Goal: Navigation & Orientation: Find specific page/section

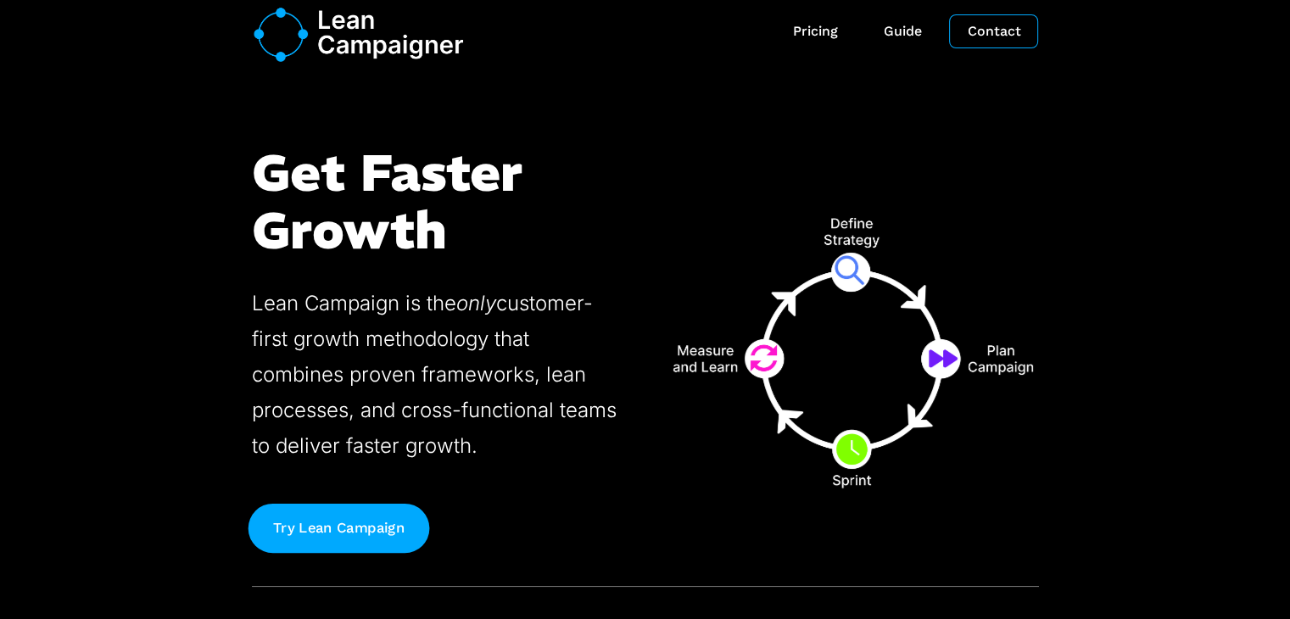
click at [353, 542] on link "Try Lean Campaign" at bounding box center [339, 528] width 182 height 49
click at [350, 529] on link "Try Lean Campaign" at bounding box center [339, 528] width 182 height 49
click at [349, 529] on link "Try Lean Campaign" at bounding box center [339, 528] width 182 height 49
click at [280, 534] on link "Try Lean Campaign" at bounding box center [339, 528] width 182 height 49
click at [360, 545] on link "Try Lean Campaign" at bounding box center [339, 528] width 182 height 49
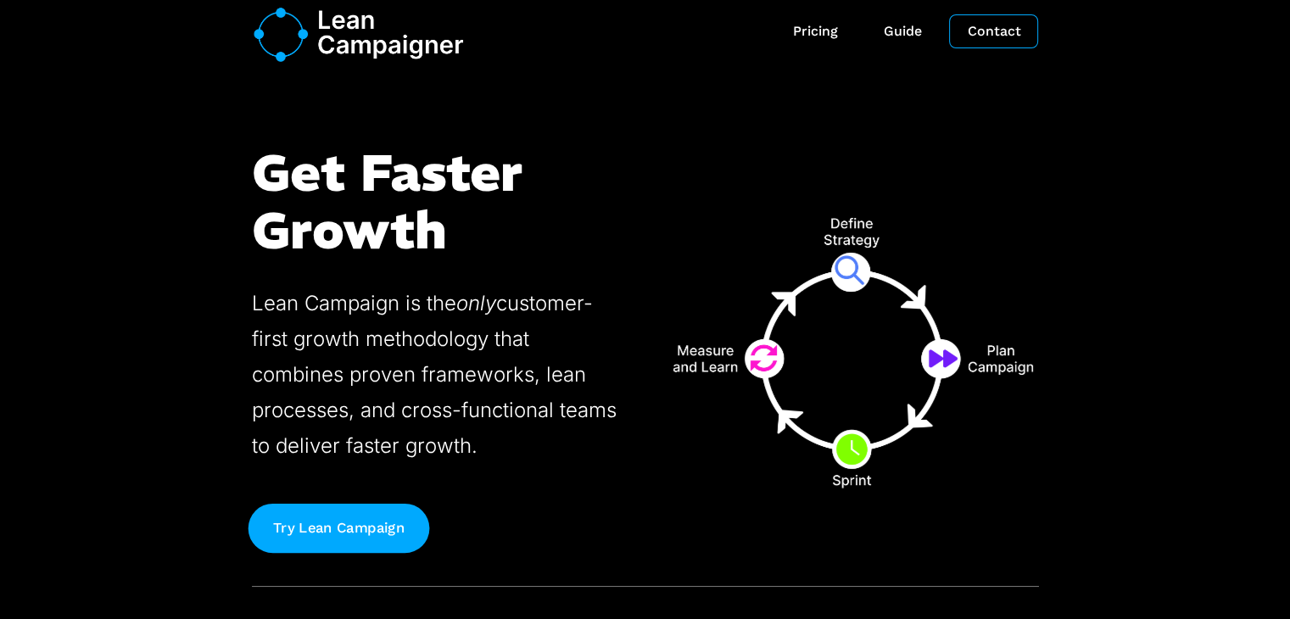
click at [357, 549] on link "Try Lean Campaign" at bounding box center [339, 528] width 182 height 49
click at [361, 534] on link "Try Lean Campaign" at bounding box center [339, 528] width 182 height 49
click at [361, 533] on link "Try Lean Campaign" at bounding box center [339, 528] width 182 height 49
click at [361, 531] on link "Try Lean Campaign" at bounding box center [339, 528] width 182 height 49
click at [825, 31] on link "Pricing" at bounding box center [815, 32] width 84 height 36
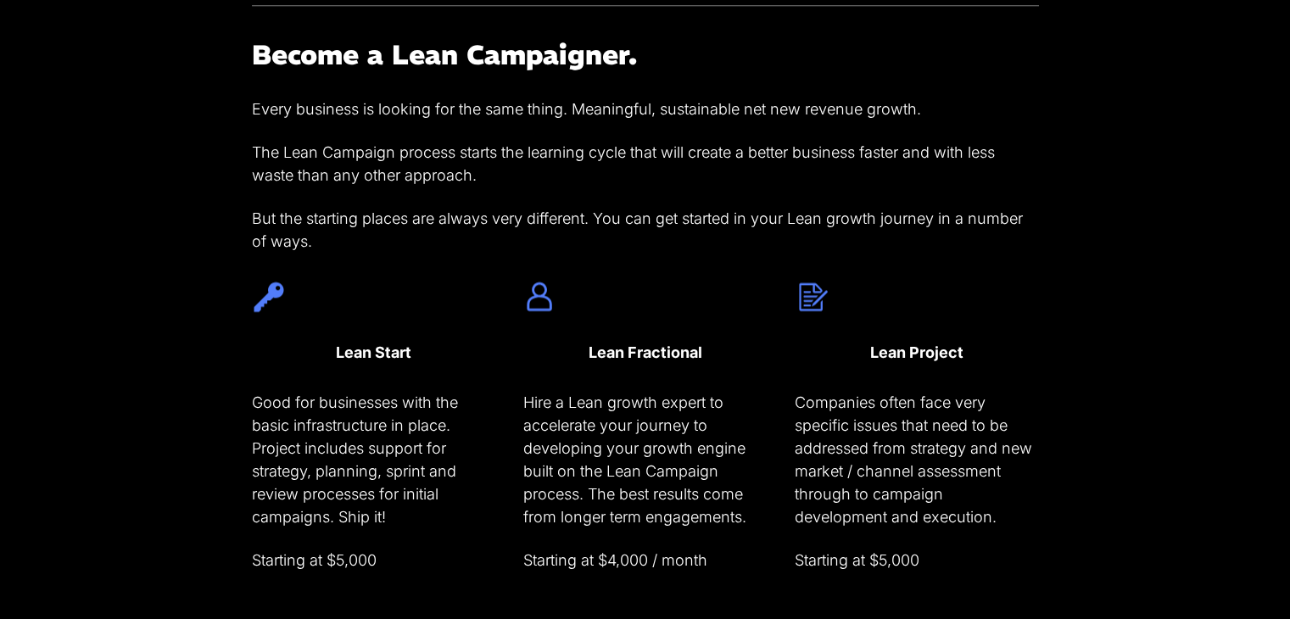
scroll to position [1832, 0]
